Goal: Task Accomplishment & Management: Use online tool/utility

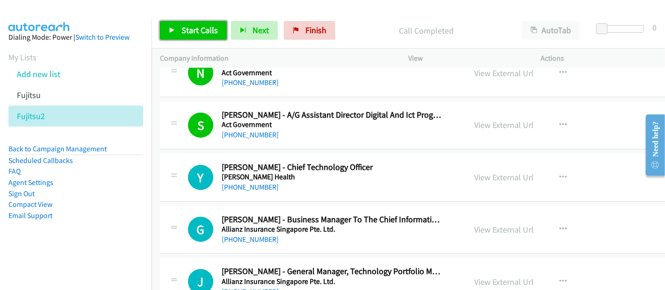
click at [197, 34] on span "Start Calls" at bounding box center [199, 30] width 36 height 11
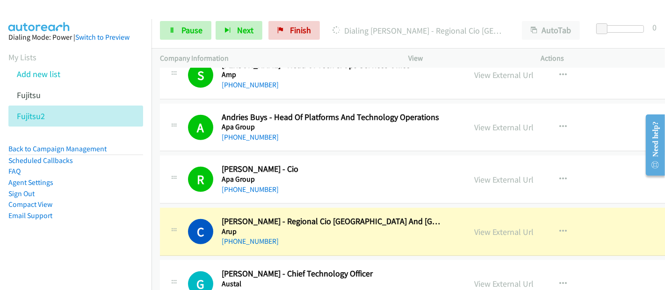
scroll to position [623, 0]
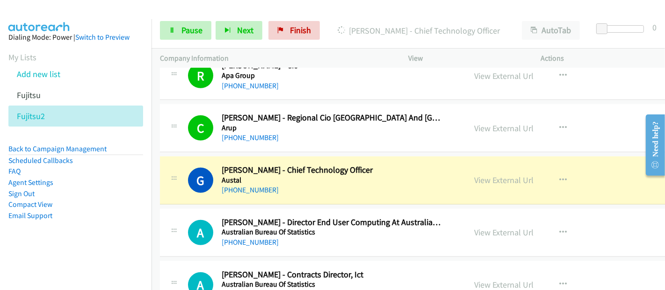
click at [278, 177] on h5 "Austal" at bounding box center [332, 180] width 220 height 9
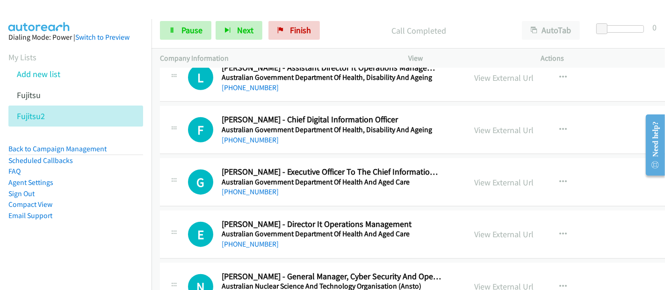
scroll to position [830, 0]
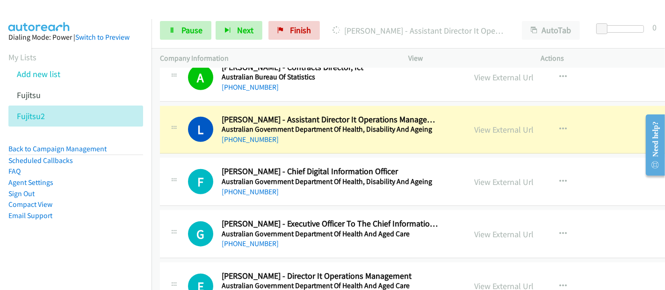
click at [271, 145] on div "L Callback Scheduled [PERSON_NAME] - Assistant Director It Operations Managemen…" at bounding box center [449, 130] width 578 height 48
click at [498, 129] on link "View External Url" at bounding box center [503, 129] width 59 height 11
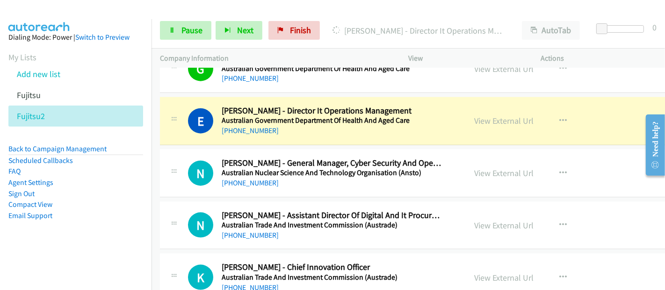
scroll to position [987, 0]
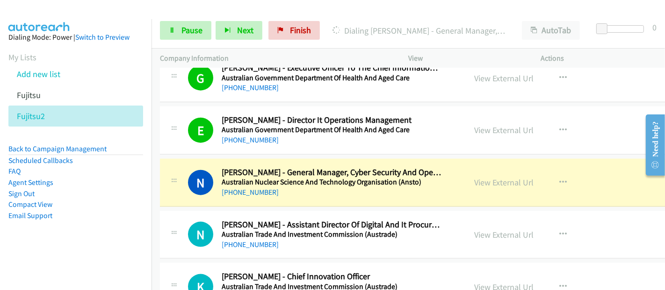
click at [546, 148] on div "E Callback Scheduled [PERSON_NAME] - Director It Operations Management Australi…" at bounding box center [449, 131] width 578 height 48
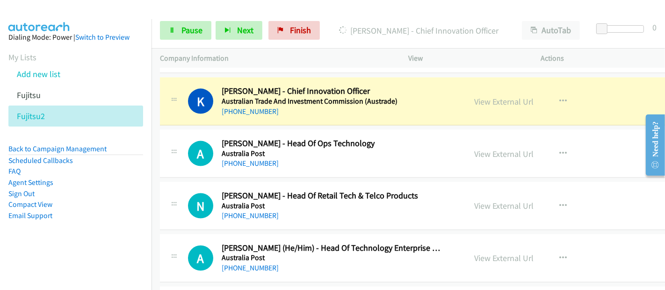
scroll to position [1142, 0]
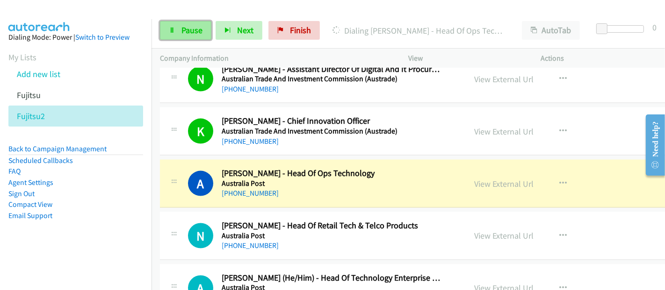
click at [200, 34] on span "Pause" at bounding box center [191, 30] width 21 height 11
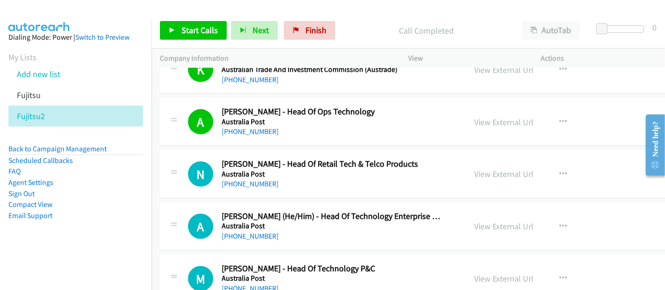
scroll to position [1194, 0]
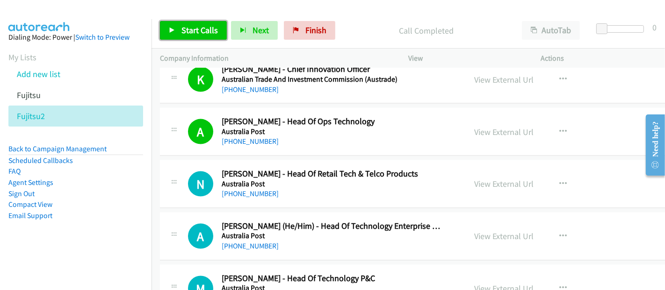
click at [204, 29] on span "Start Calls" at bounding box center [199, 30] width 36 height 11
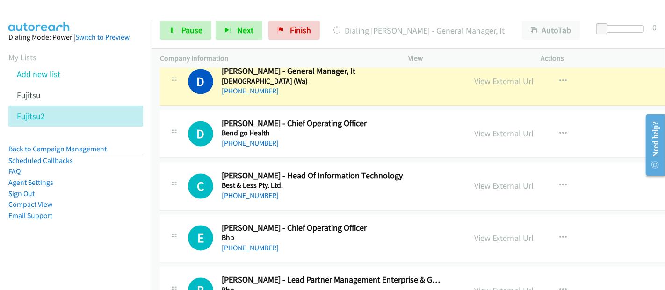
scroll to position [1506, 0]
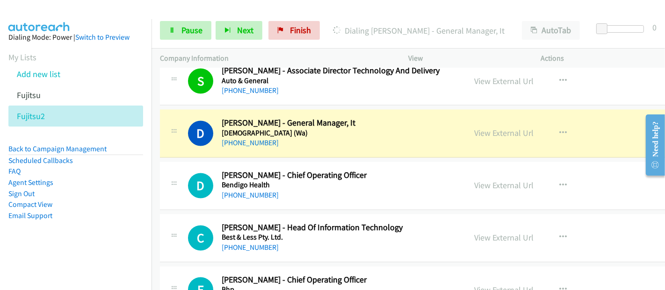
click at [311, 138] on div "[PHONE_NUMBER]" at bounding box center [332, 143] width 220 height 11
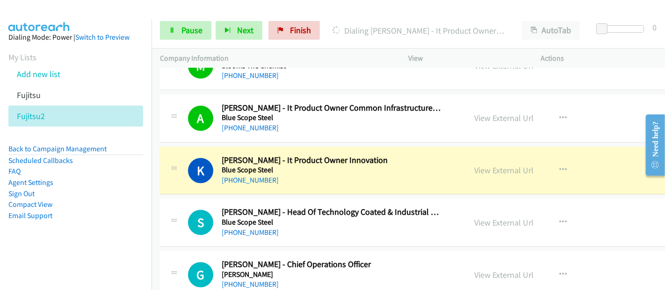
scroll to position [2181, 0]
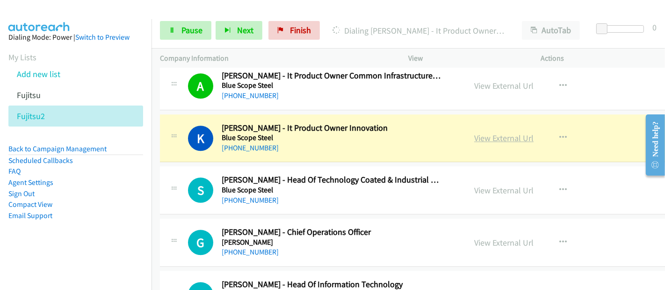
click at [499, 135] on link "View External Url" at bounding box center [503, 138] width 59 height 11
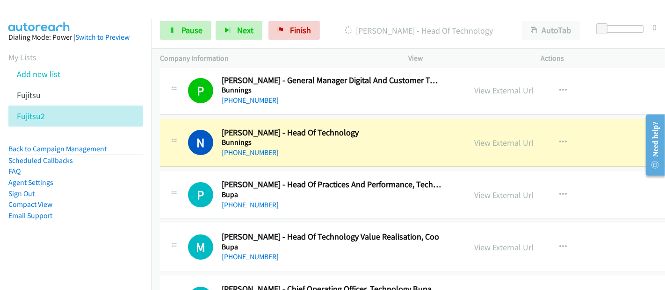
scroll to position [2804, 0]
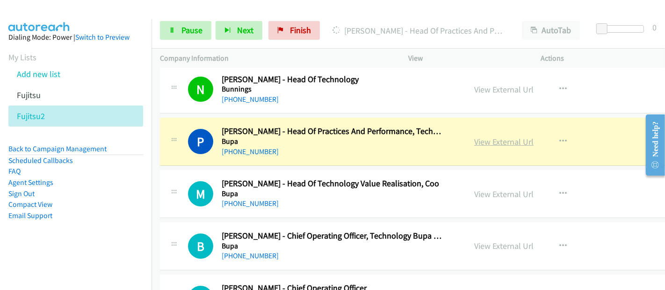
click at [492, 136] on link "View External Url" at bounding box center [503, 141] width 59 height 11
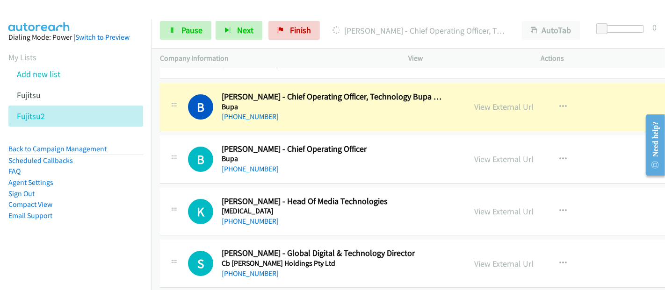
scroll to position [2960, 0]
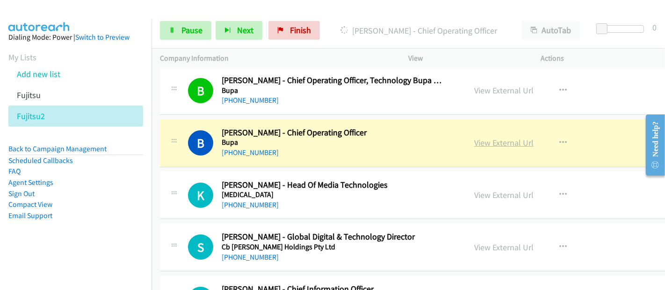
click at [505, 137] on link "View External Url" at bounding box center [503, 142] width 59 height 11
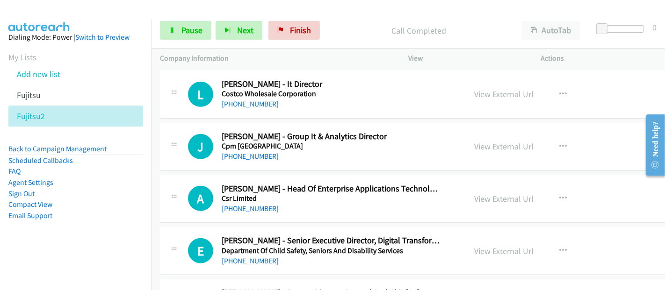
scroll to position [3479, 0]
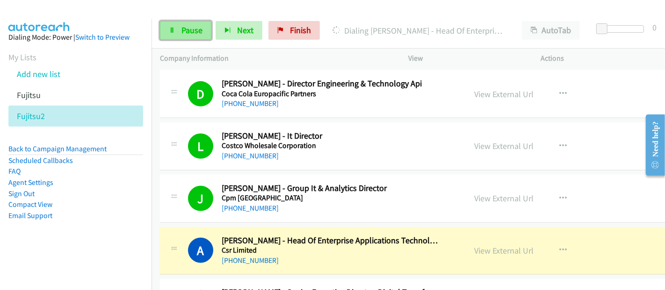
click at [201, 27] on span "Pause" at bounding box center [191, 30] width 21 height 11
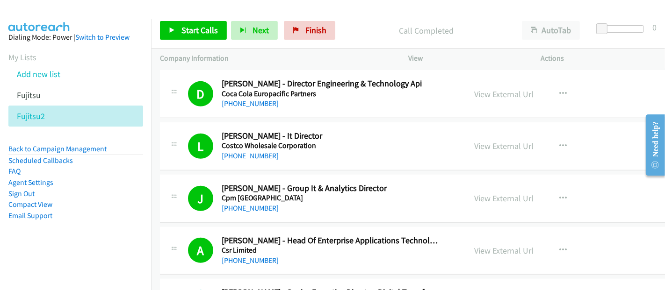
scroll to position [3531, 0]
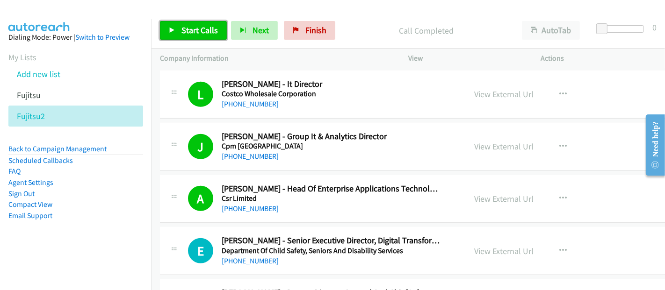
click at [195, 26] on span "Start Calls" at bounding box center [199, 30] width 36 height 11
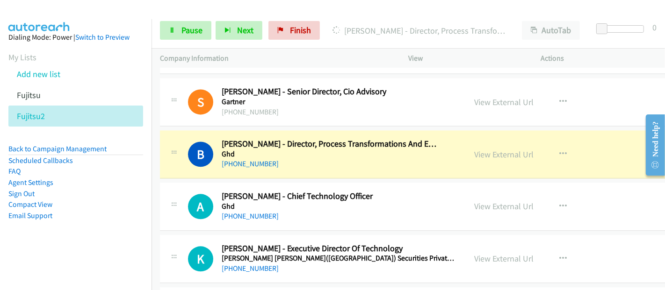
scroll to position [4829, 0]
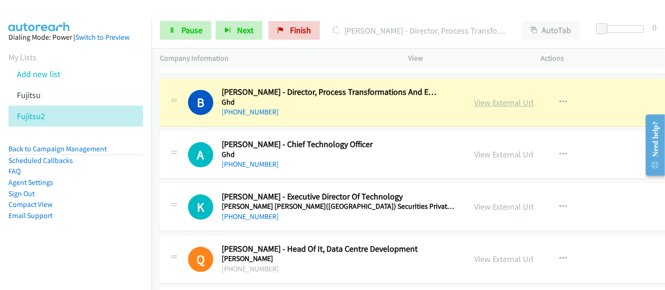
click at [501, 97] on link "View External Url" at bounding box center [503, 102] width 59 height 11
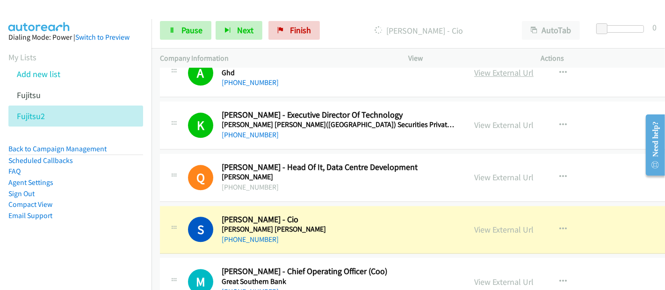
scroll to position [4933, 0]
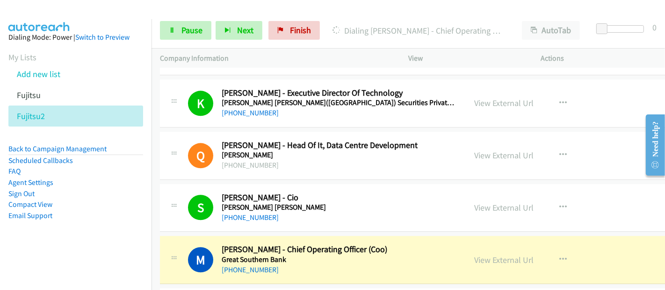
click at [272, 236] on div "M Callback Scheduled [PERSON_NAME] - Chief Operating Officer (Coo) Great Southe…" at bounding box center [449, 260] width 578 height 48
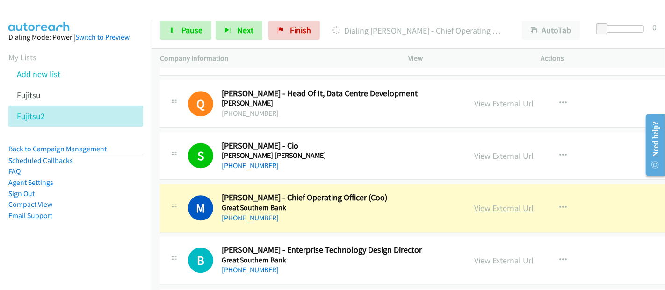
click at [486, 203] on link "View External Url" at bounding box center [503, 208] width 59 height 11
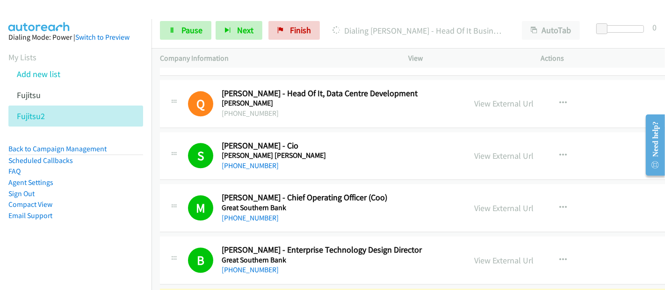
scroll to position [5193, 0]
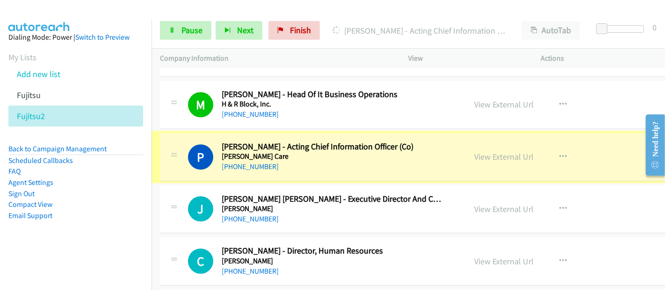
click at [496, 151] on link "View External Url" at bounding box center [503, 156] width 59 height 11
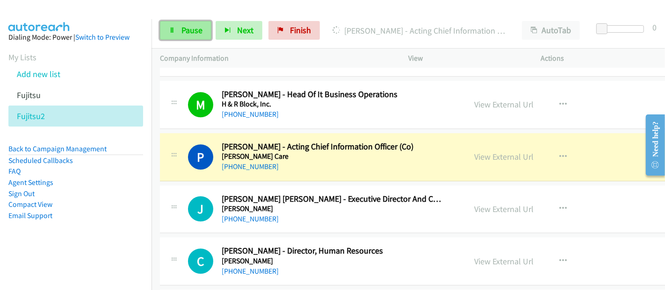
click at [190, 32] on span "Pause" at bounding box center [191, 30] width 21 height 11
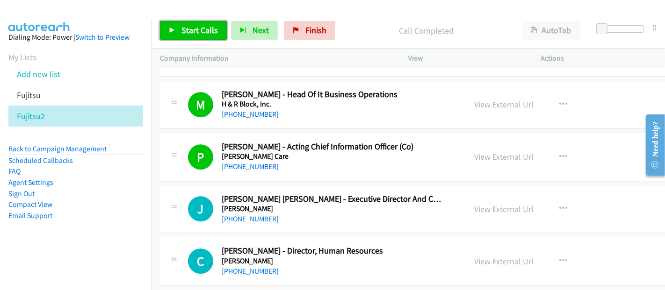
click at [186, 28] on span "Start Calls" at bounding box center [199, 30] width 36 height 11
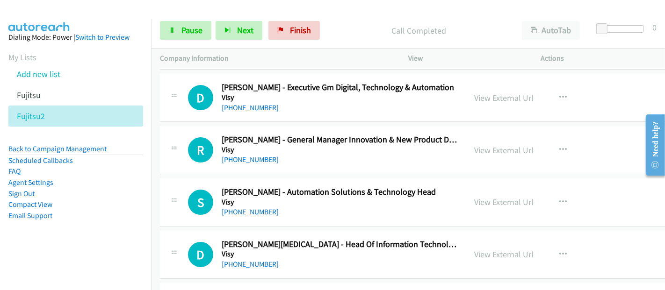
scroll to position [20979, 0]
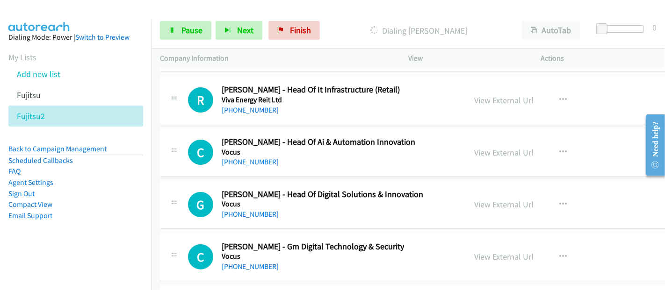
click at [278, 157] on div "[PHONE_NUMBER]" at bounding box center [318, 162] width 193 height 11
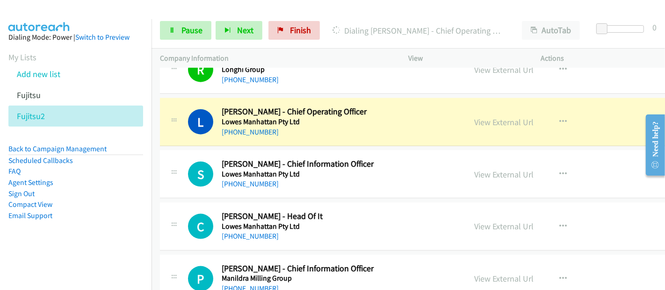
scroll to position [7027, 0]
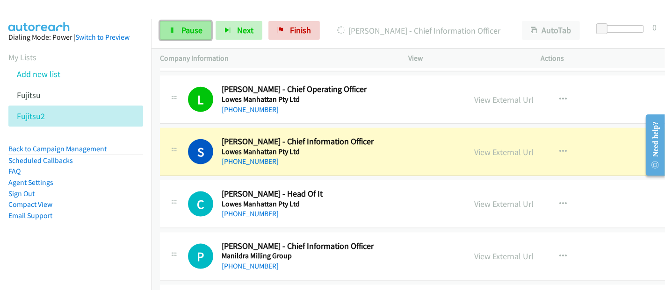
click at [199, 39] on link "Pause" at bounding box center [185, 30] width 51 height 19
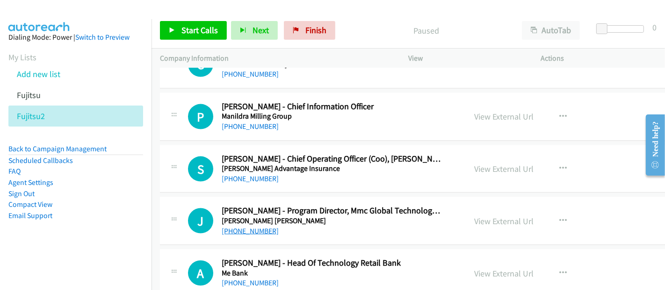
scroll to position [7182, 0]
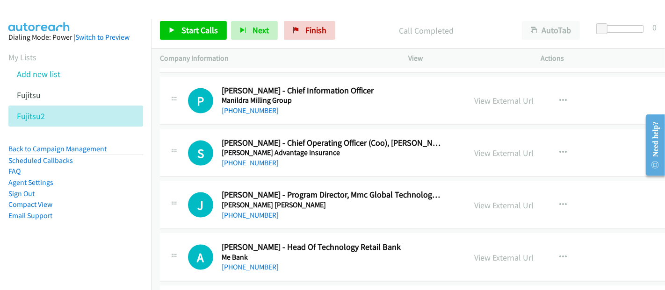
click at [323, 190] on h2 "[PERSON_NAME] - Program Director, Mmc Global Technology & Infrastructure" at bounding box center [332, 195] width 220 height 11
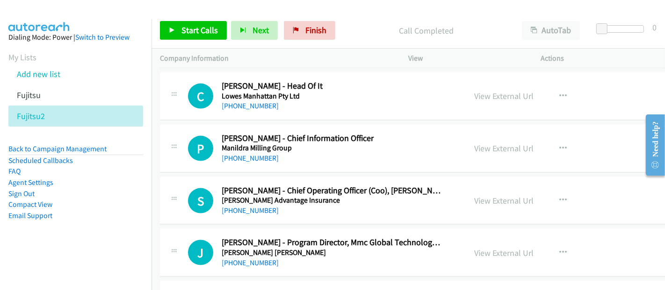
scroll to position [7079, 0]
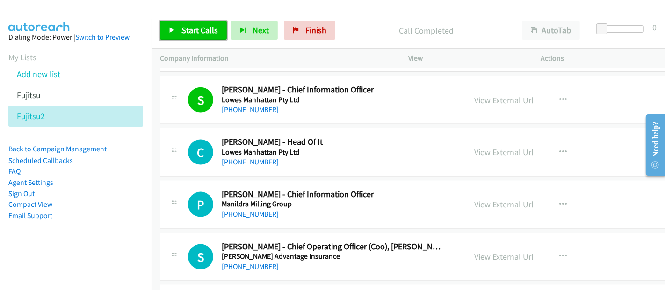
click at [187, 32] on span "Start Calls" at bounding box center [199, 30] width 36 height 11
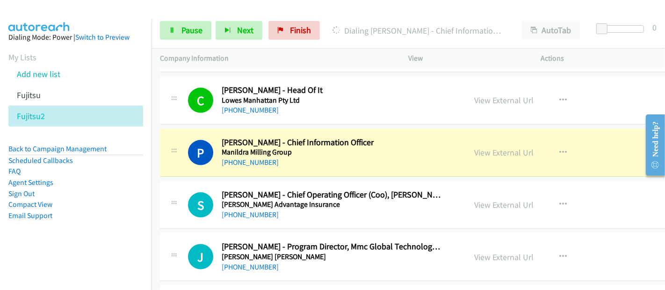
scroll to position [7182, 0]
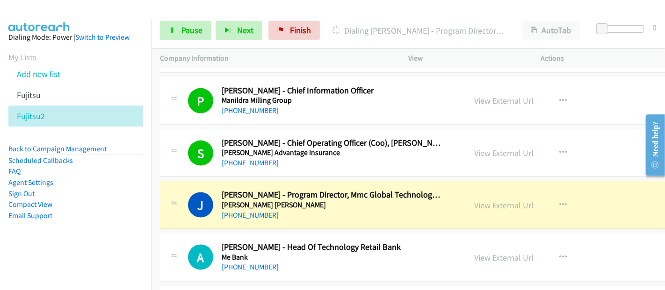
click at [243, 190] on h2 "[PERSON_NAME] - Program Director, Mmc Global Technology & Infrastructure" at bounding box center [332, 195] width 220 height 11
click at [490, 200] on link "View External Url" at bounding box center [503, 205] width 59 height 11
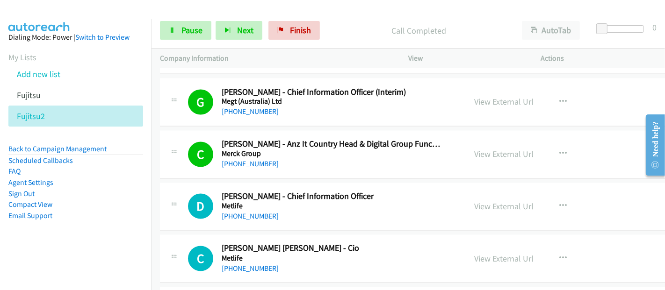
scroll to position [7494, 0]
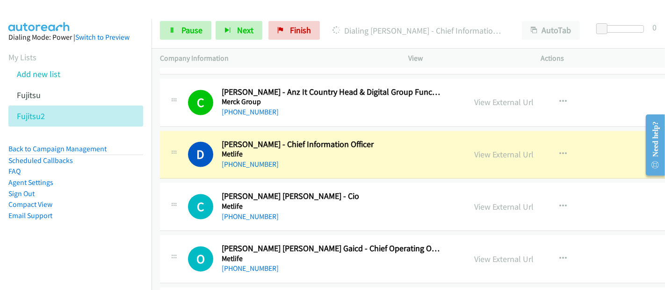
click at [442, 140] on div "D Callback Scheduled [PERSON_NAME] - Chief Information Officer Metlife [GEOGRAP…" at bounding box center [322, 155] width 269 height 31
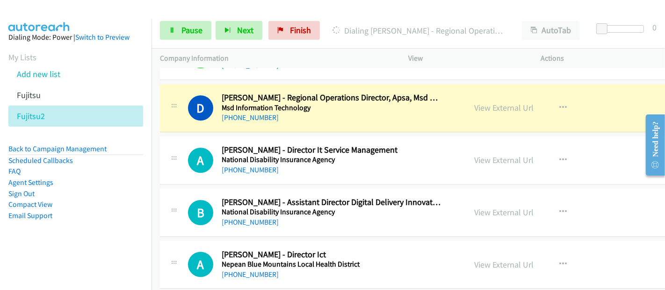
scroll to position [8221, 0]
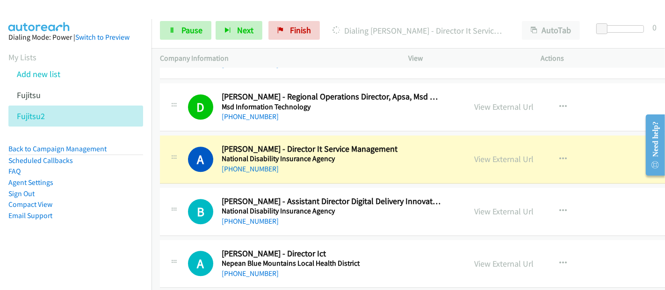
click at [259, 144] on h2 "[PERSON_NAME] - Director It Service Management" at bounding box center [332, 149] width 220 height 11
click at [502, 154] on link "View External Url" at bounding box center [503, 159] width 59 height 11
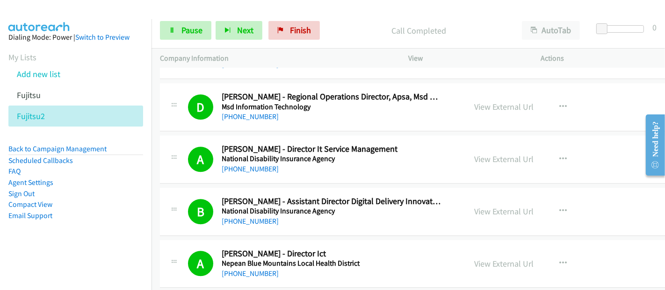
scroll to position [8273, 0]
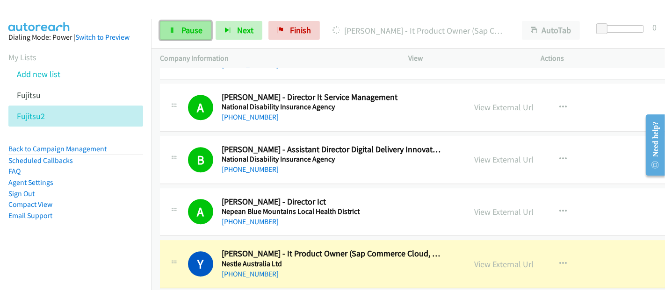
click at [194, 26] on span "Pause" at bounding box center [191, 30] width 21 height 11
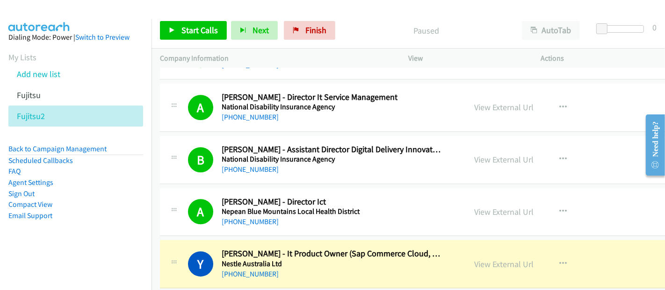
scroll to position [8377, 0]
